Goal: Share content: Share content

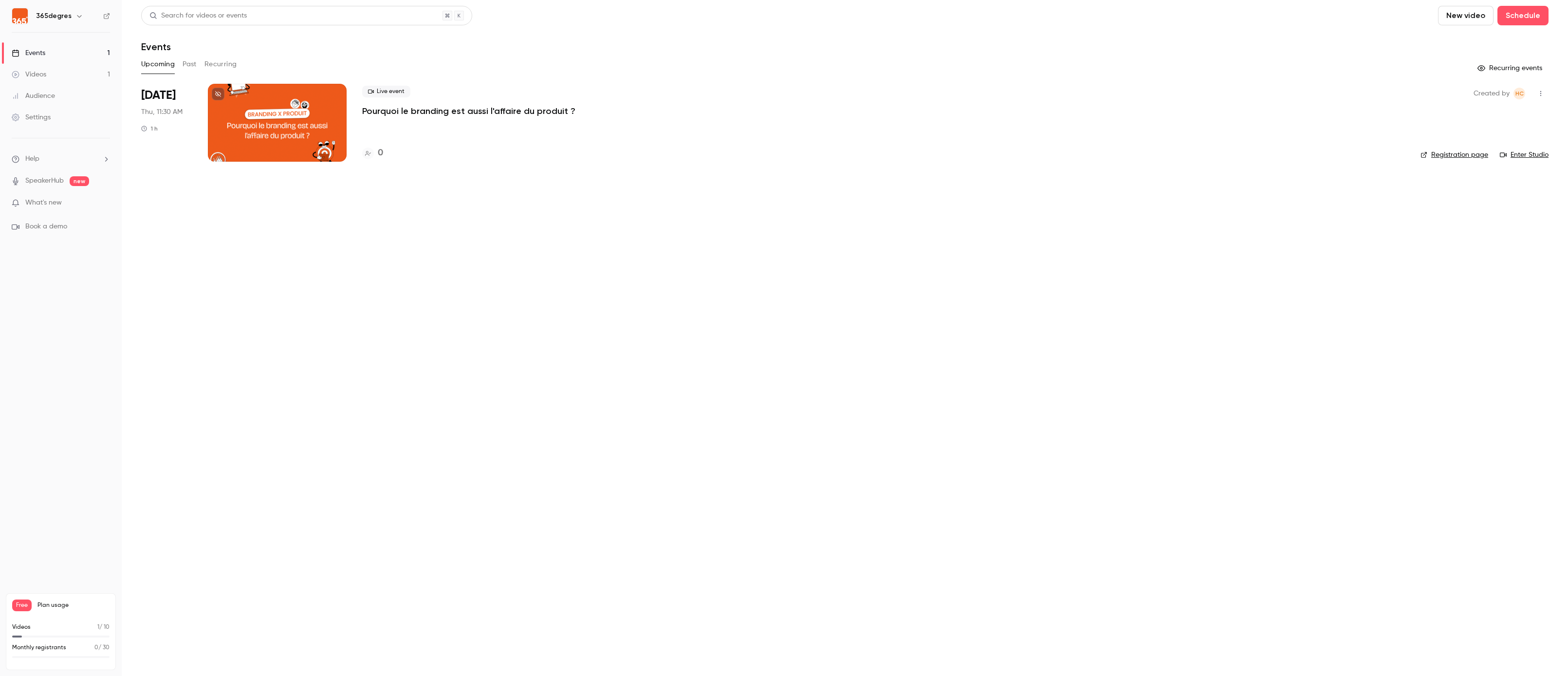
click at [419, 111] on p "Pourquoi le branding est aussi l'affaire du produit ?" at bounding box center [469, 111] width 213 height 12
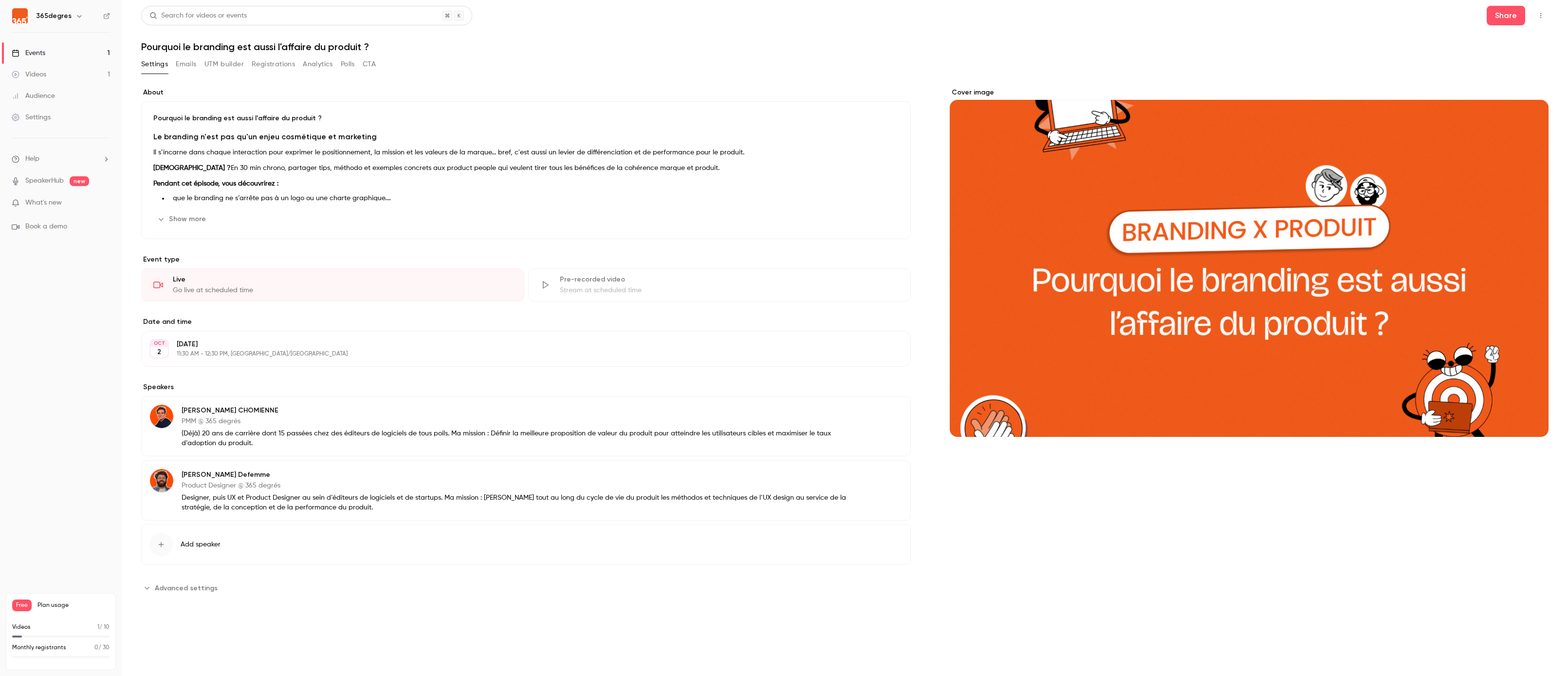
click at [196, 217] on button "Show more" at bounding box center [183, 219] width 58 height 16
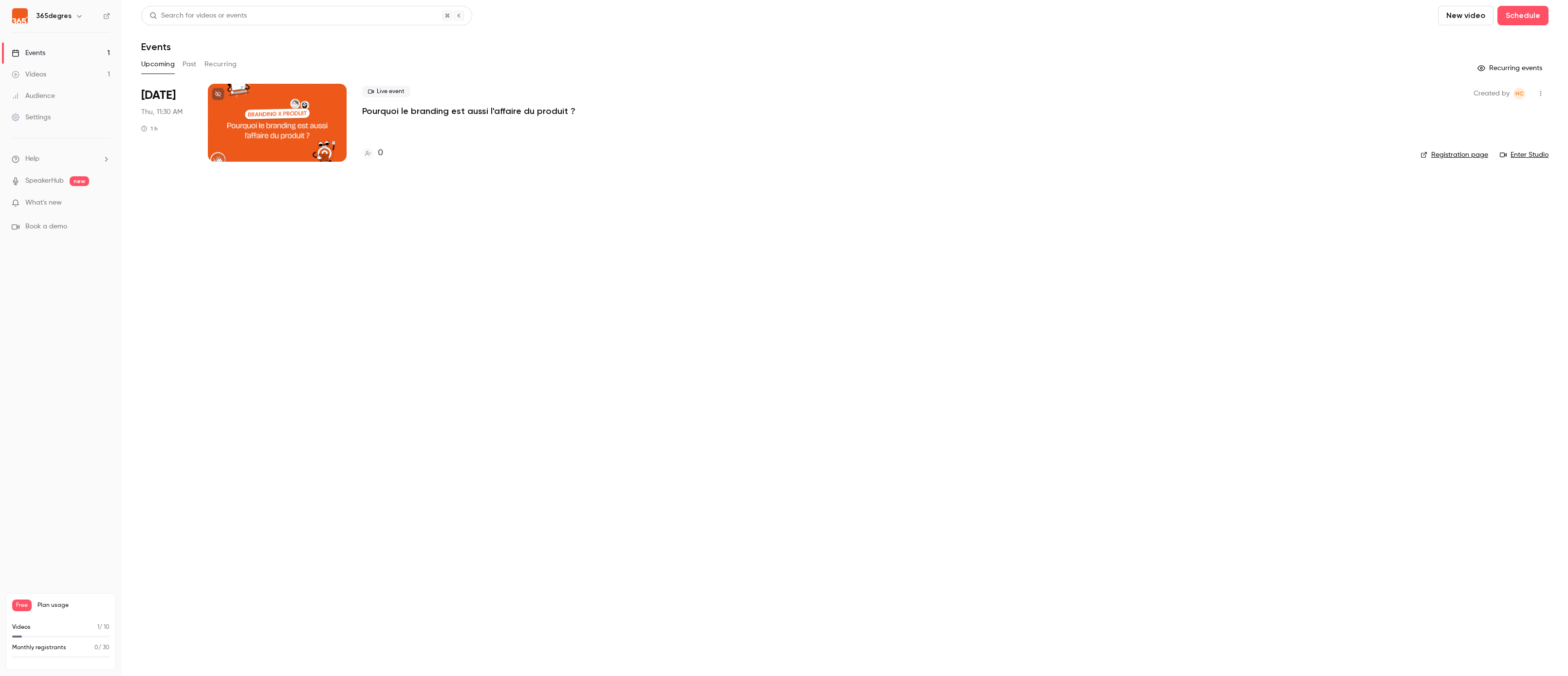
click at [303, 125] on div at bounding box center [277, 123] width 139 height 78
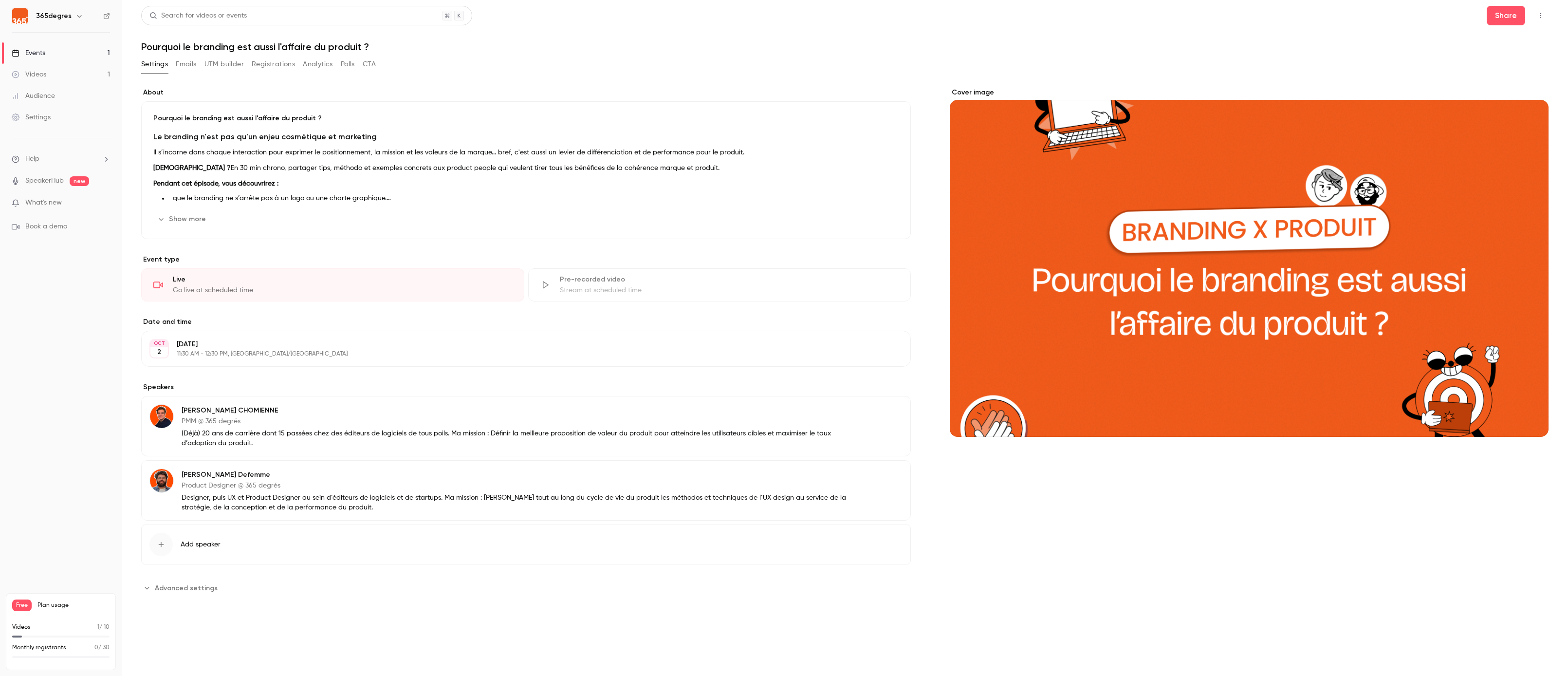
click at [1209, 191] on div "Cover image" at bounding box center [1249, 262] width 599 height 349
click at [0, 0] on input "Cover image" at bounding box center [0, 0] width 0 height 0
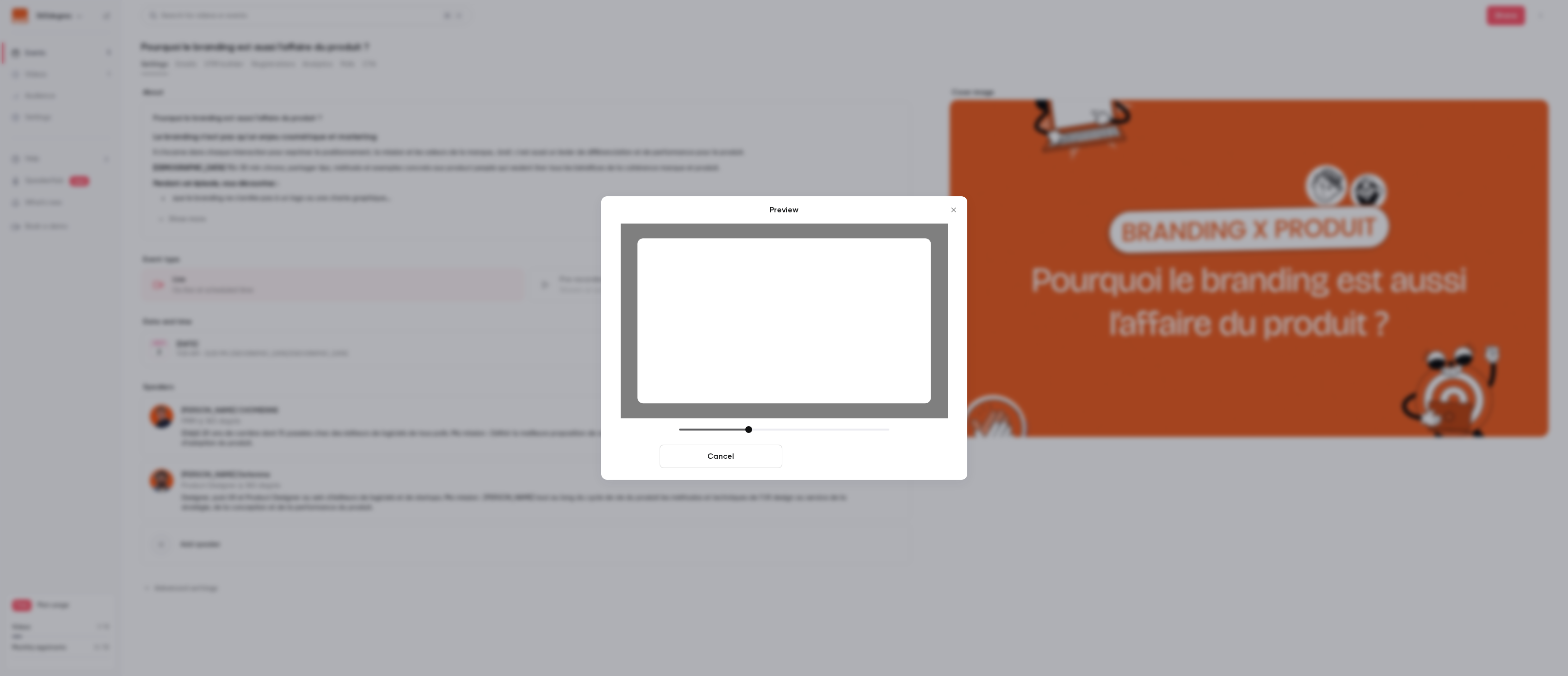
click at [842, 452] on button "Save cover" at bounding box center [848, 456] width 123 height 23
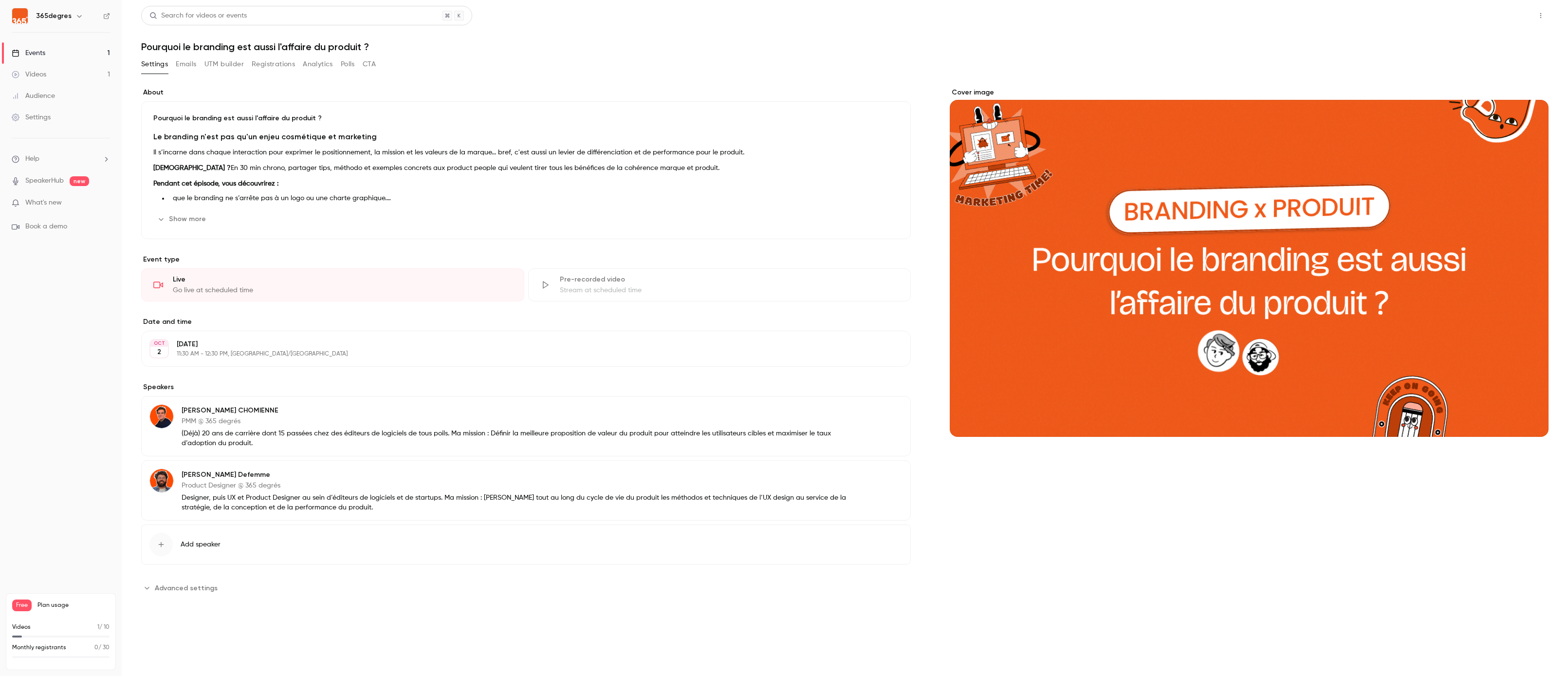
click at [1497, 19] on button "Share" at bounding box center [1505, 16] width 38 height 19
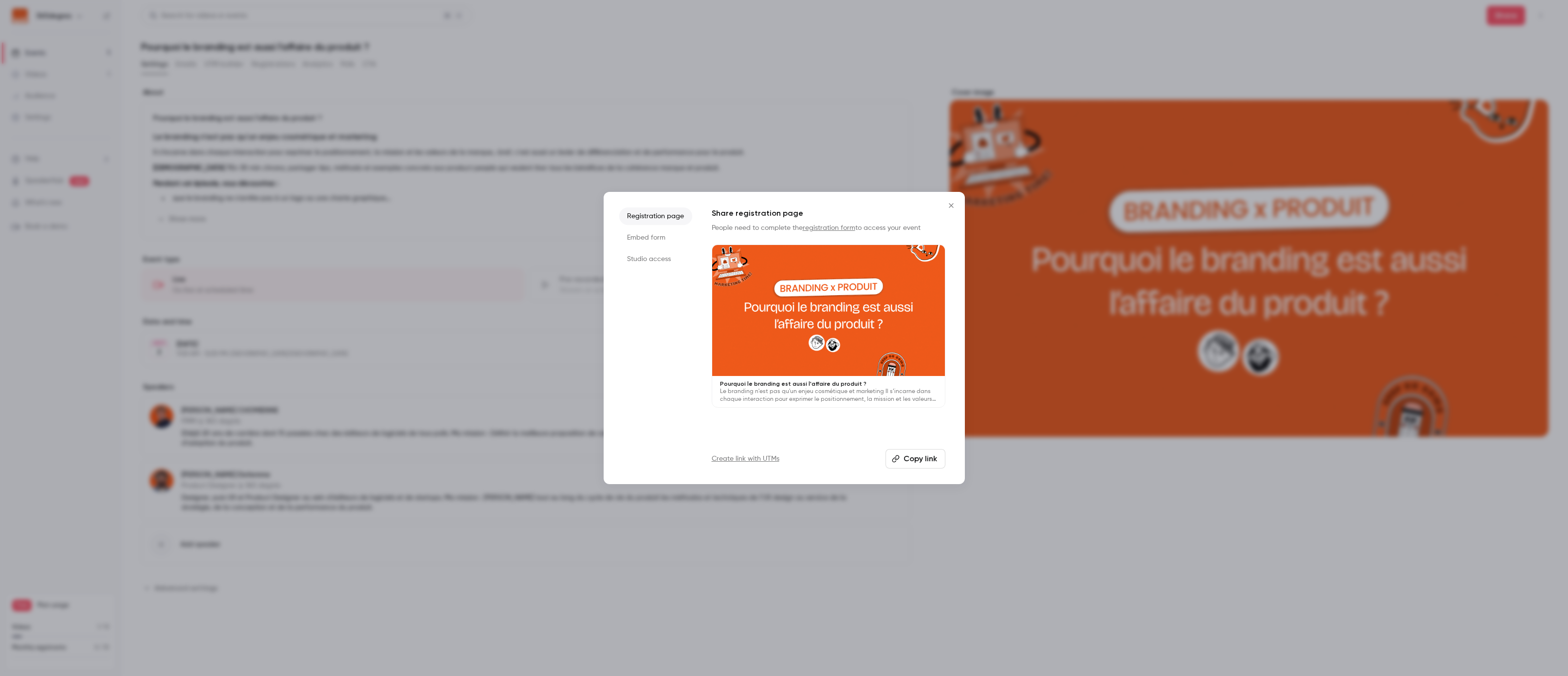
click at [920, 443] on div "Share registration page People need to complete the registration form to access…" at bounding box center [828, 338] width 234 height 261
click at [919, 452] on button "Copy link" at bounding box center [915, 459] width 60 height 19
click at [202, 337] on div at bounding box center [784, 338] width 1568 height 676
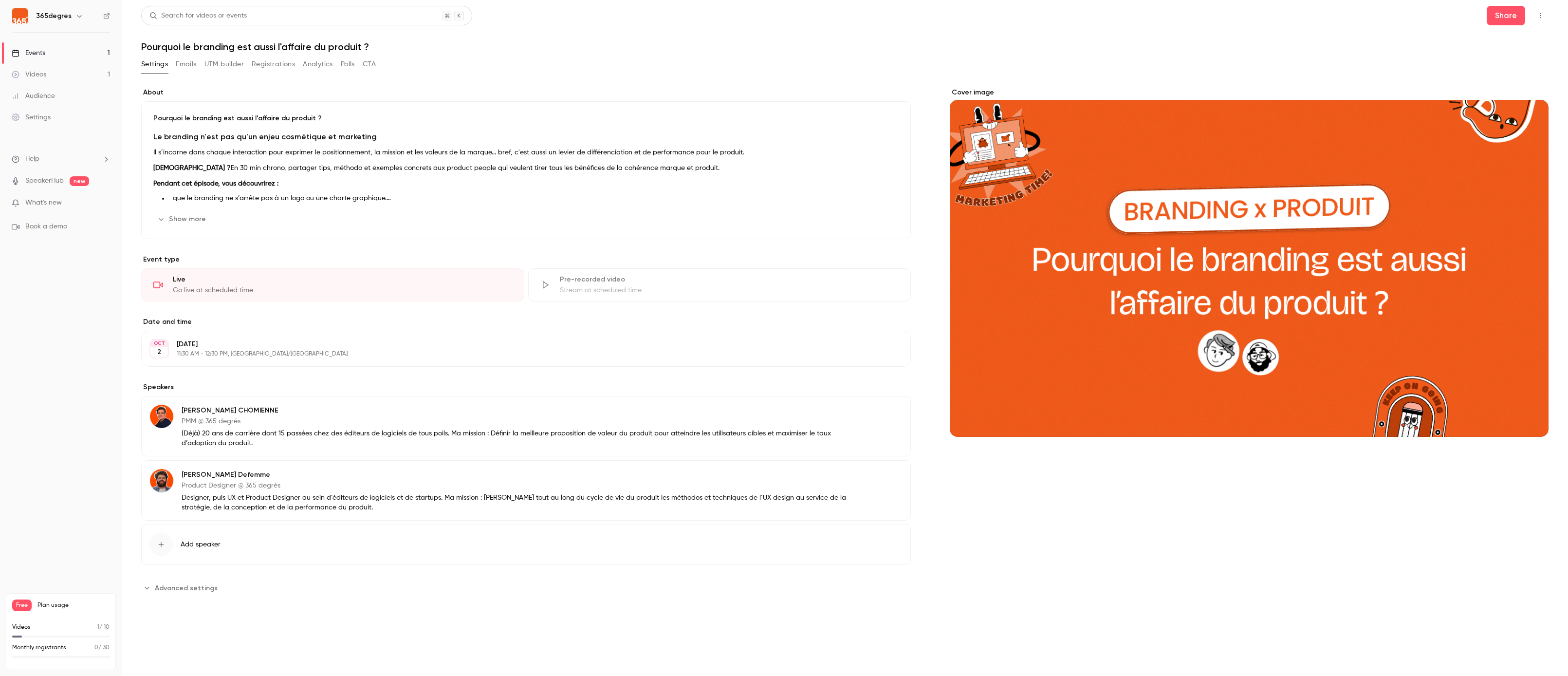
click at [276, 65] on button "Registrations" at bounding box center [273, 65] width 43 height 16
